Goal: Task Accomplishment & Management: Use online tool/utility

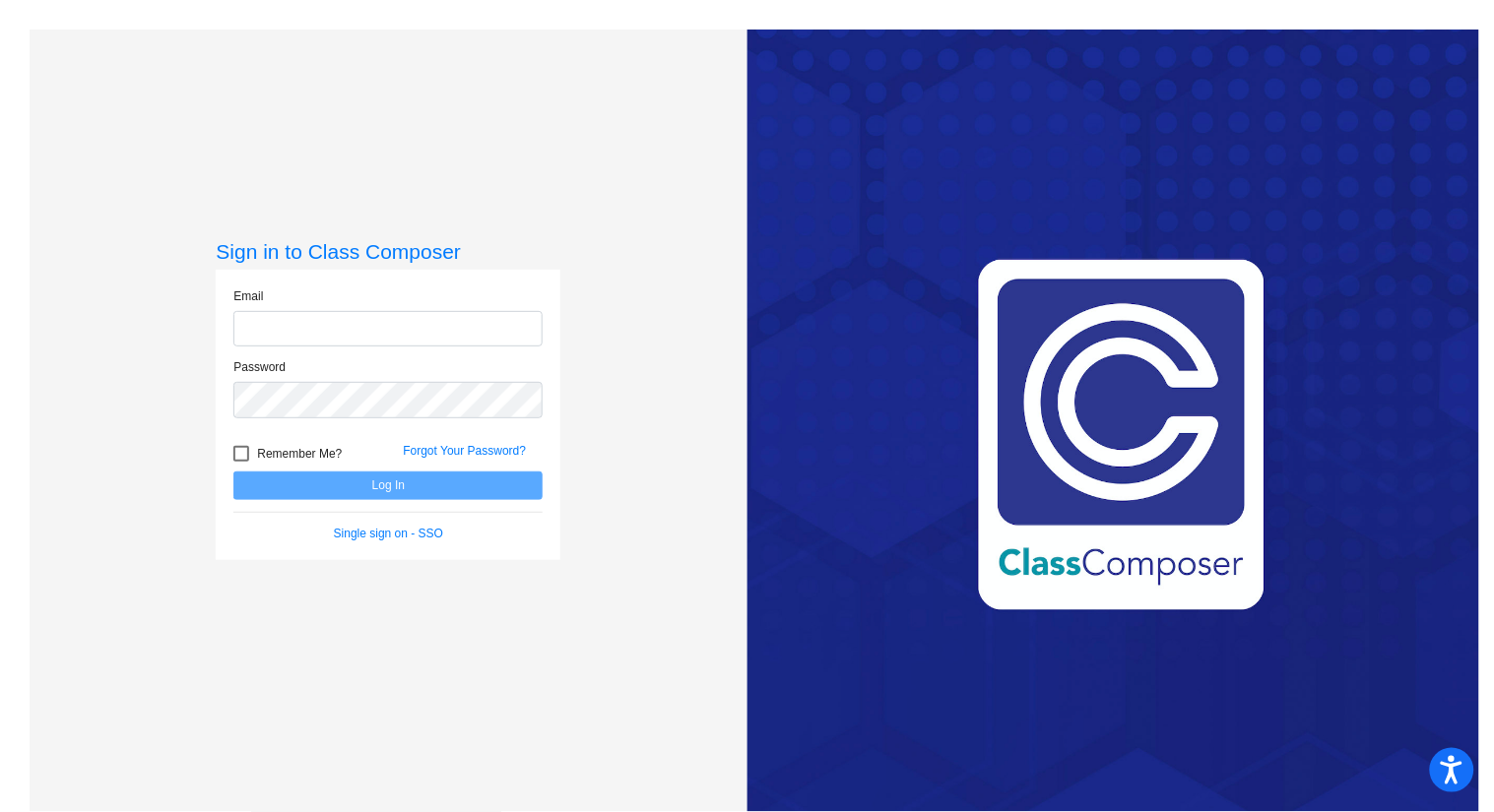
type input "[EMAIL_ADDRESS][DOMAIN_NAME]"
click at [371, 476] on button "Log In" at bounding box center [387, 486] width 309 height 29
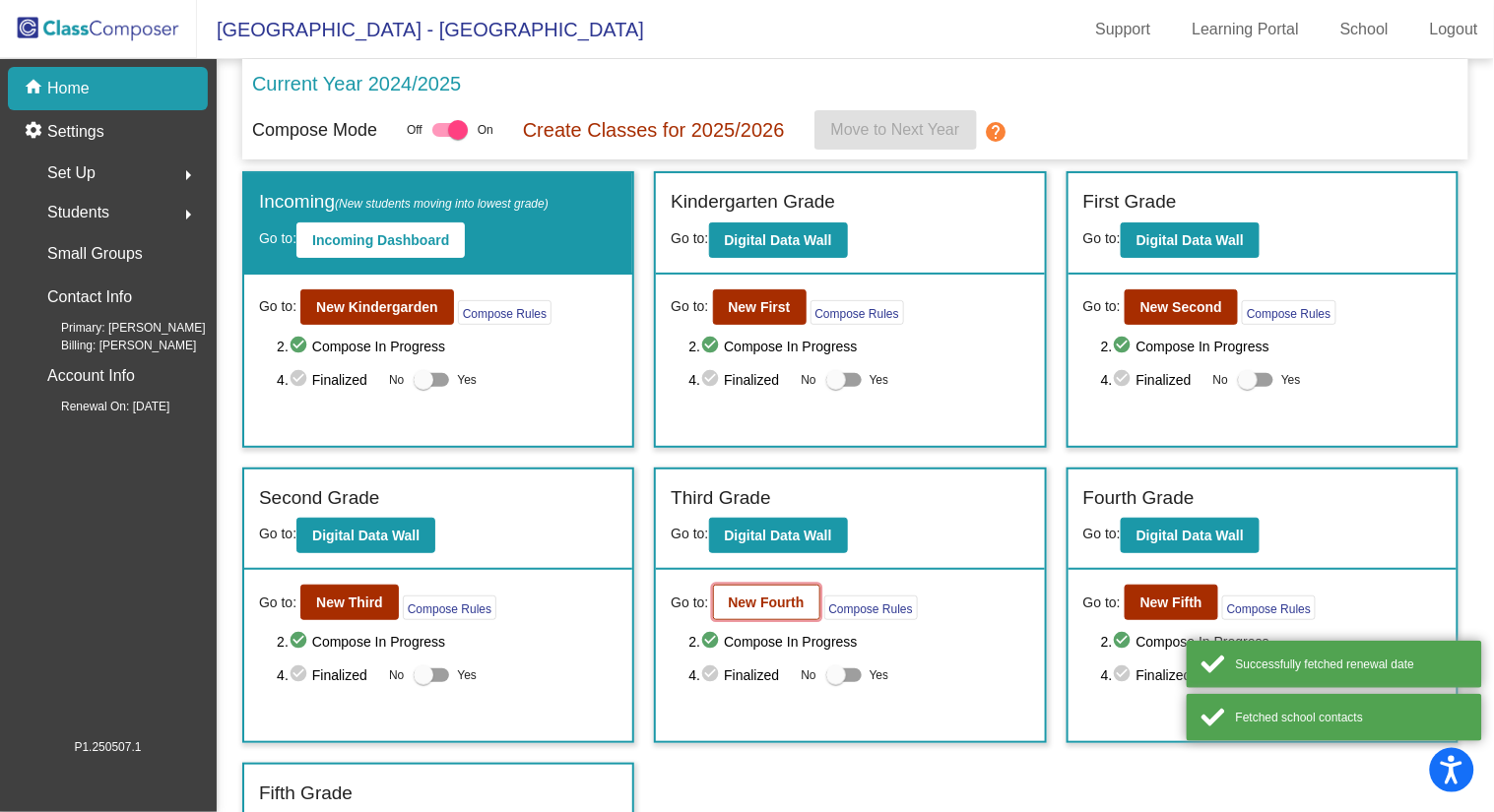
click at [750, 603] on b "New Fourth" at bounding box center [767, 603] width 76 height 16
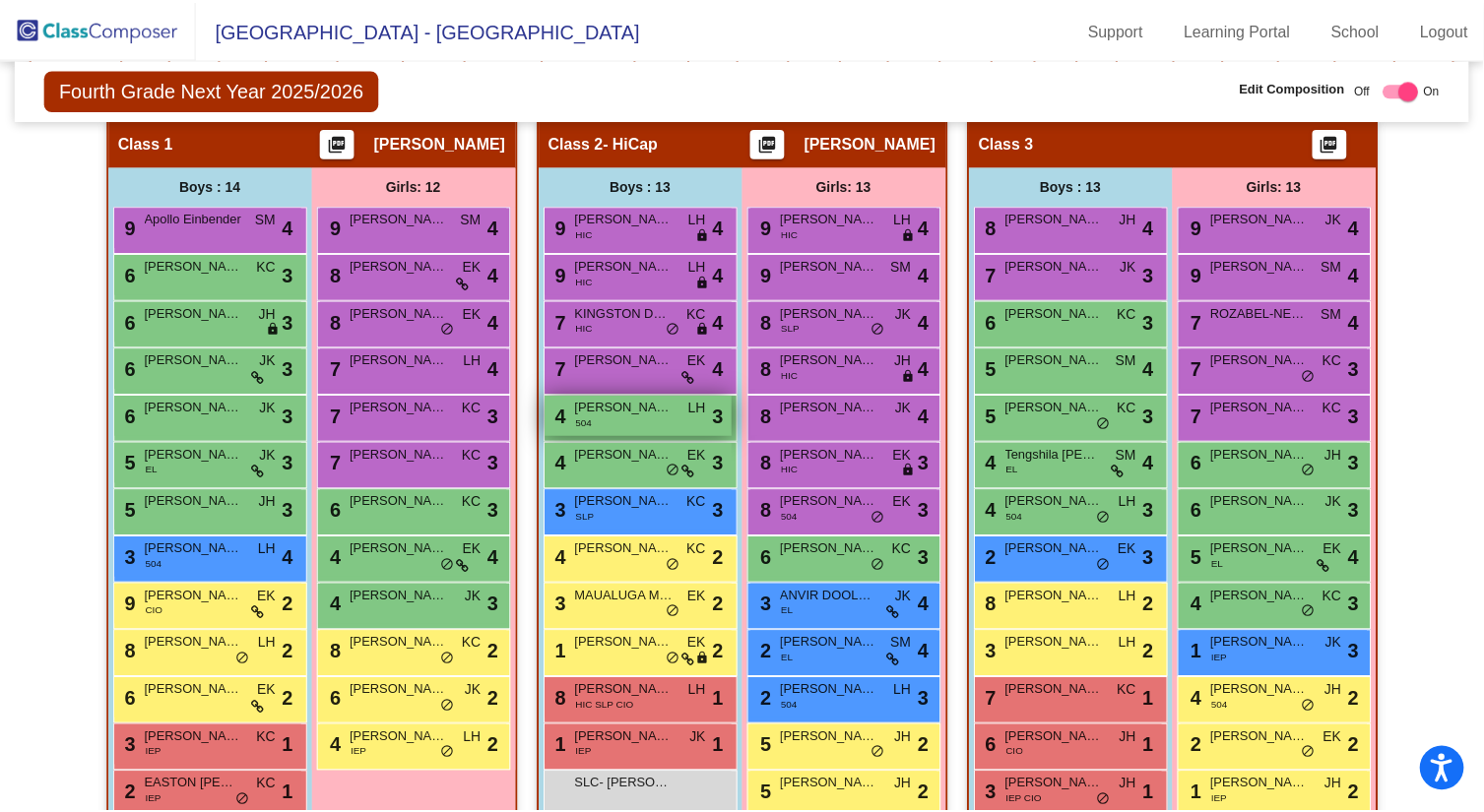
scroll to position [459, 0]
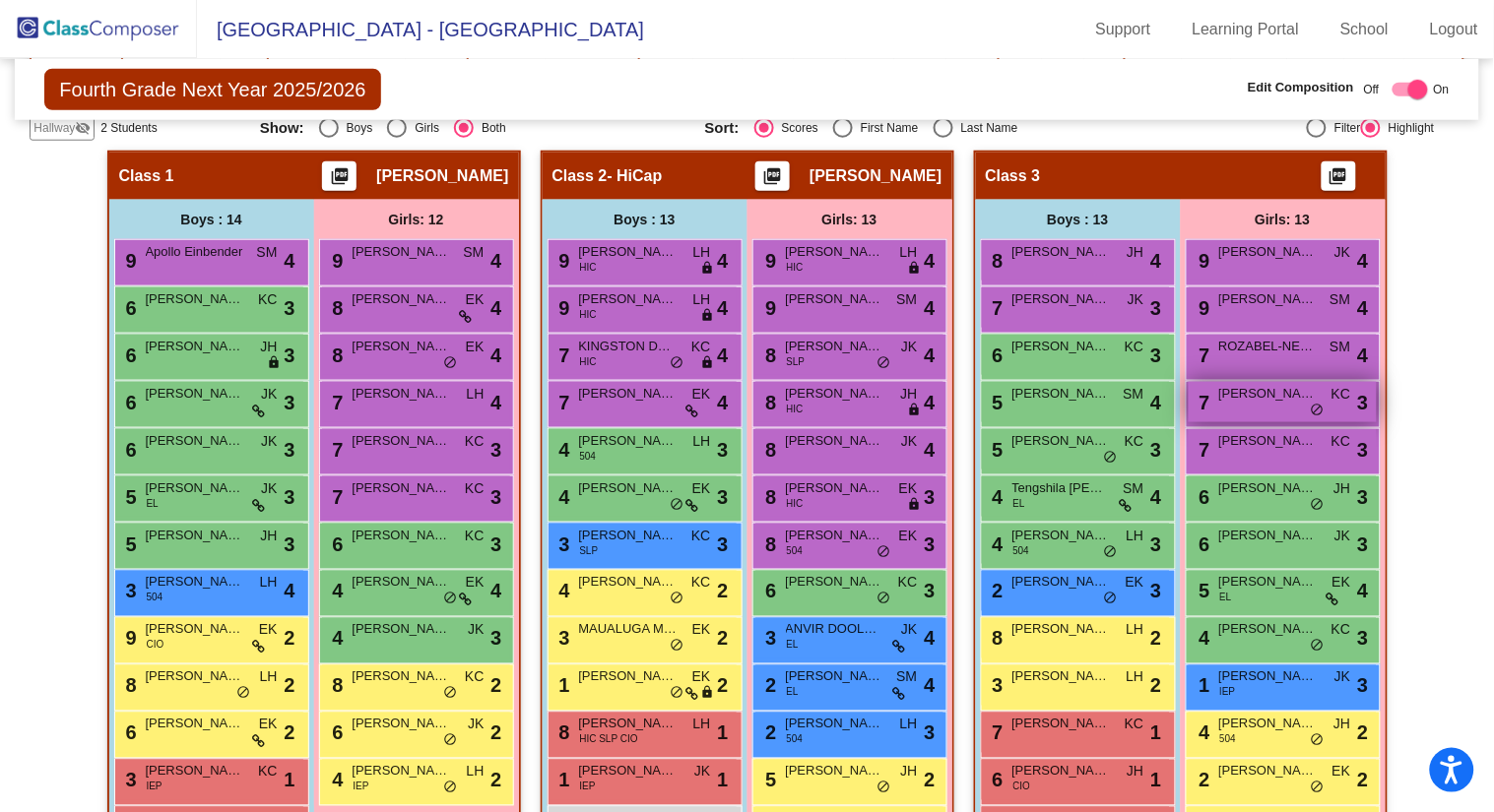
click at [1244, 397] on span "[PERSON_NAME]" at bounding box center [1269, 394] width 99 height 20
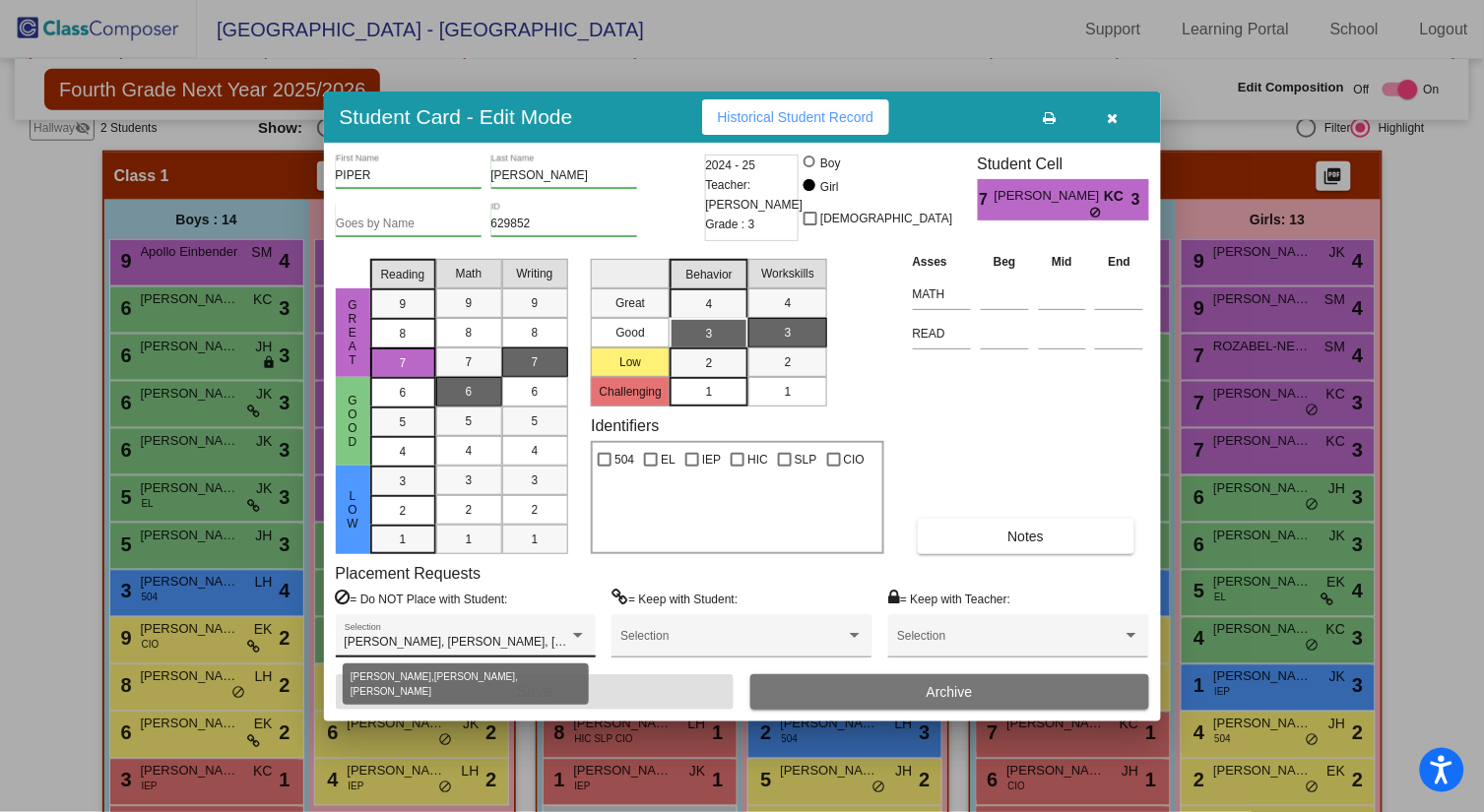
click at [575, 638] on div at bounding box center [578, 635] width 10 height 5
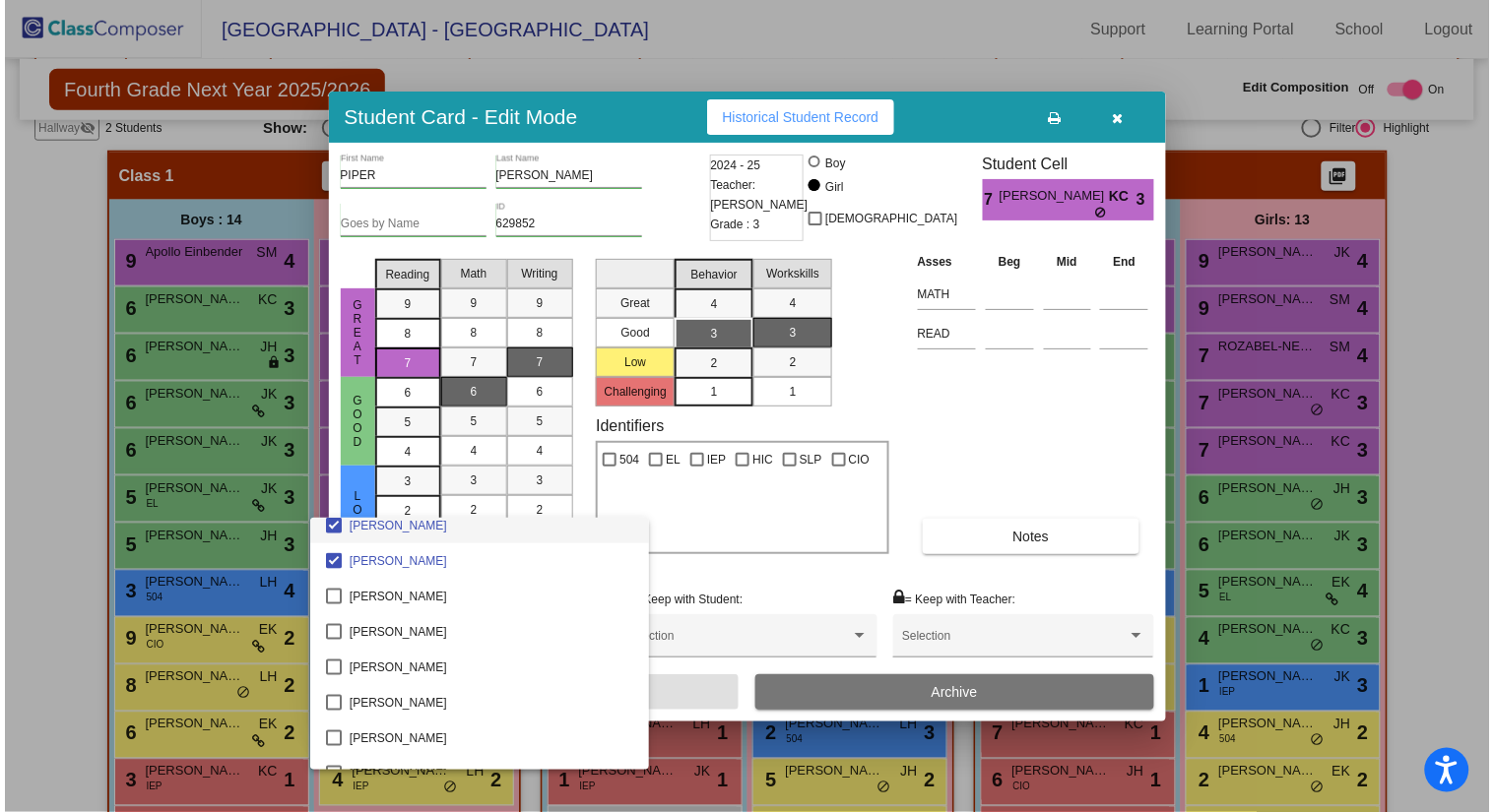
scroll to position [705, 0]
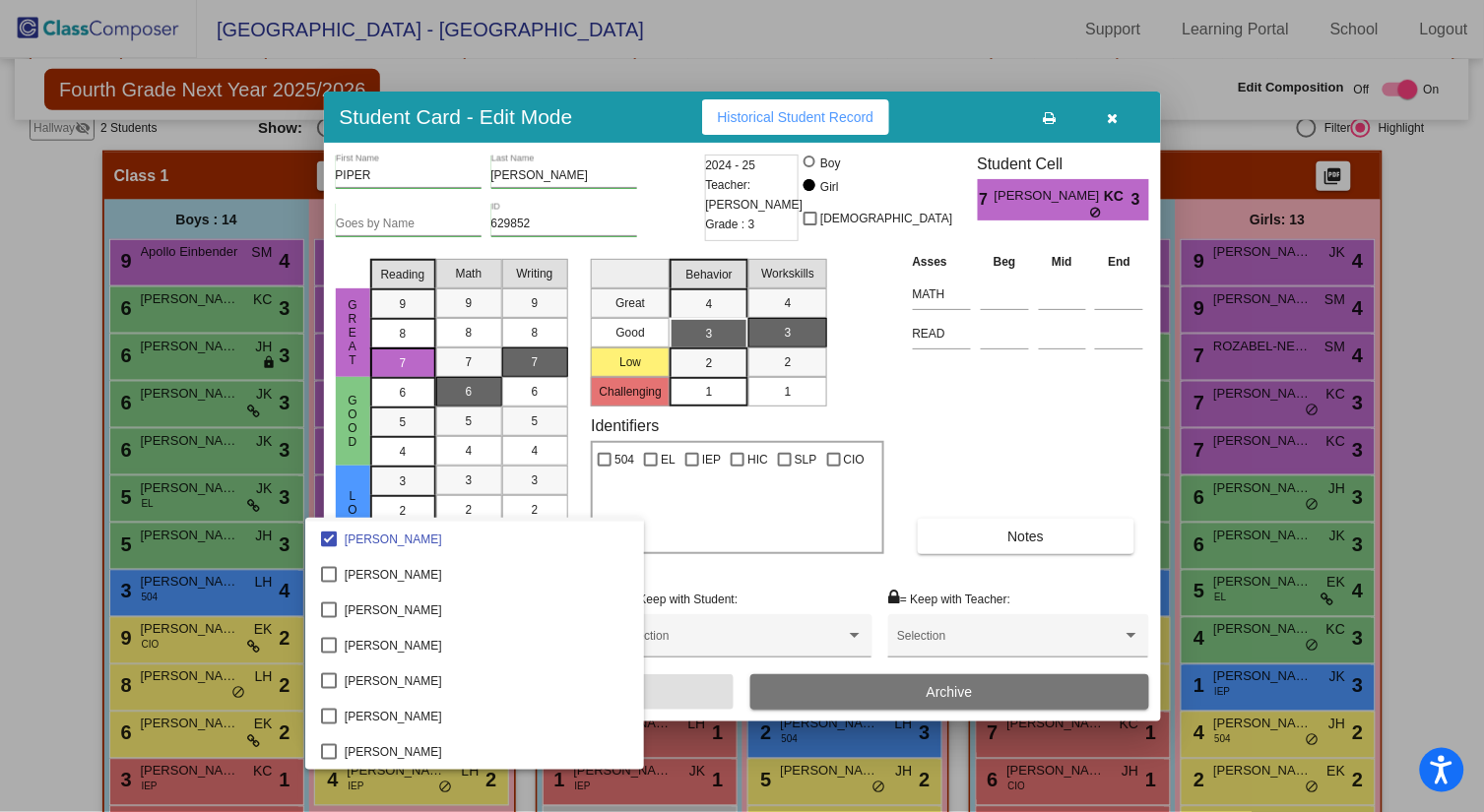
click at [1409, 290] on div at bounding box center [742, 406] width 1484 height 812
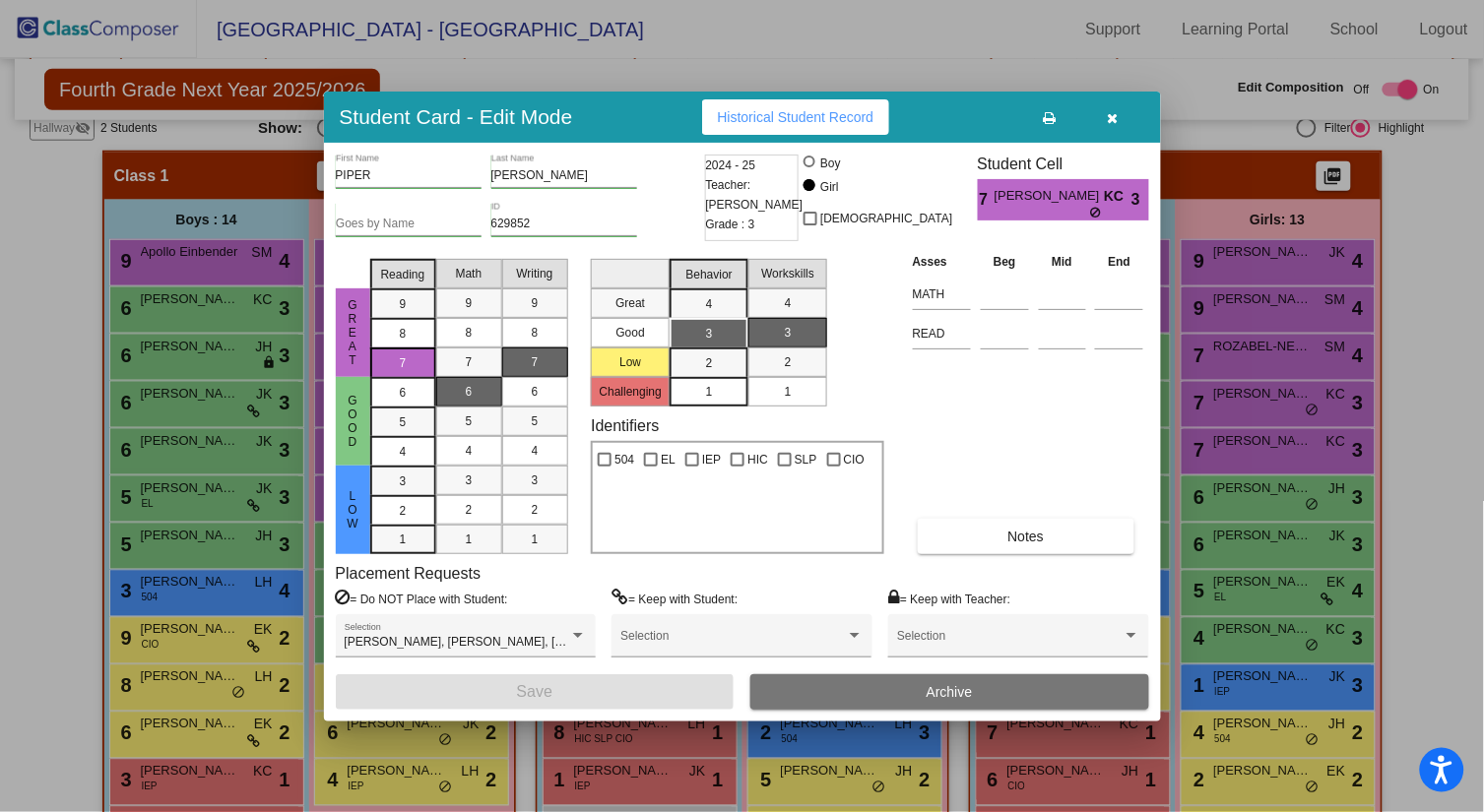
click at [1109, 112] on icon "button" at bounding box center [1113, 119] width 11 height 14
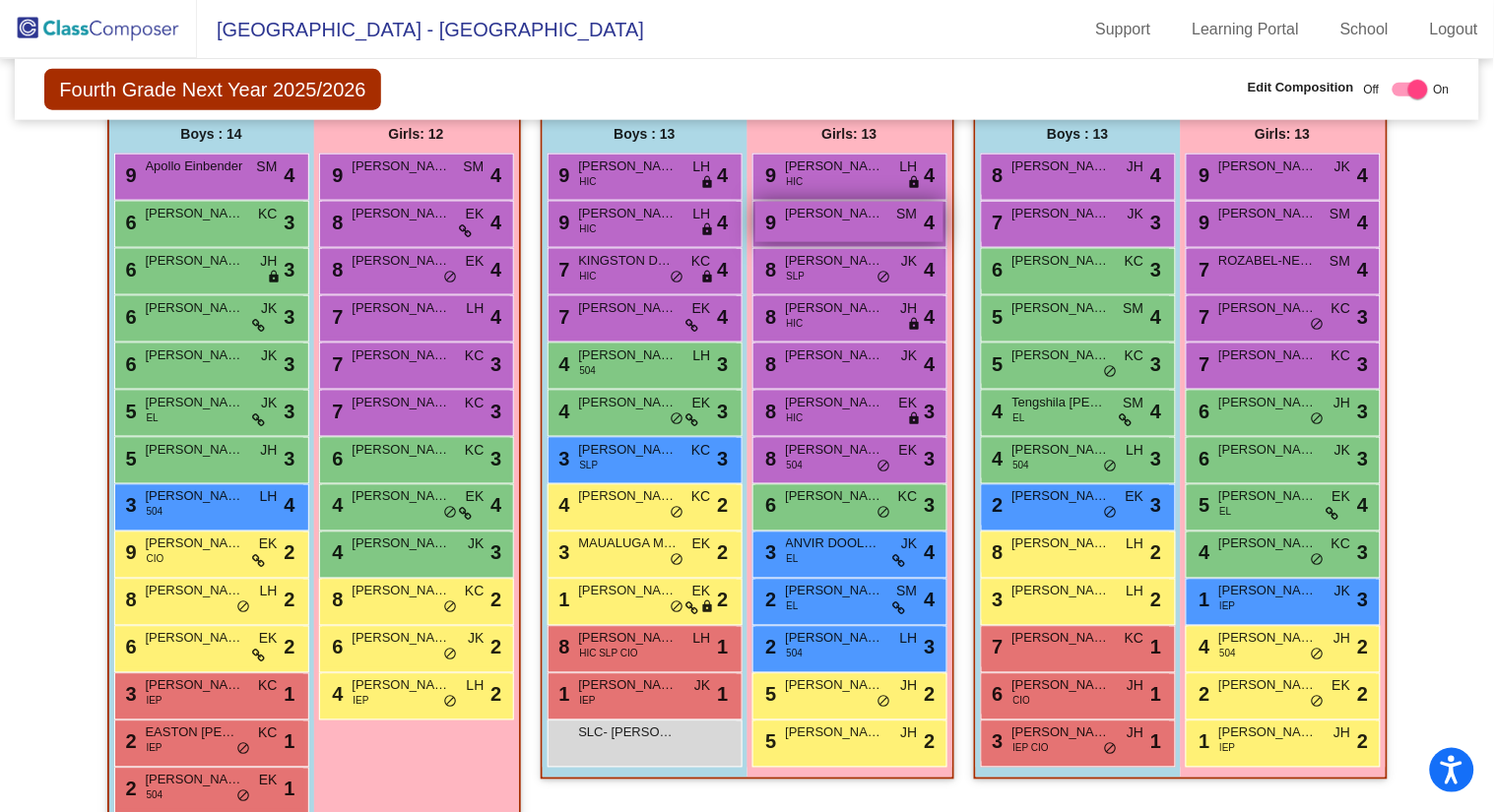
scroll to position [543, 0]
